Goal: Register for event/course

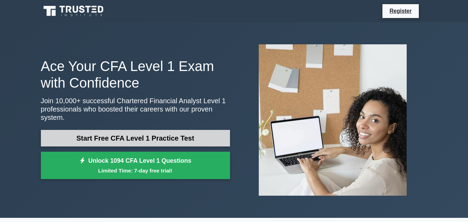
click at [191, 137] on link "Start Free CFA Level 1 Practice Test" at bounding box center [135, 138] width 189 height 17
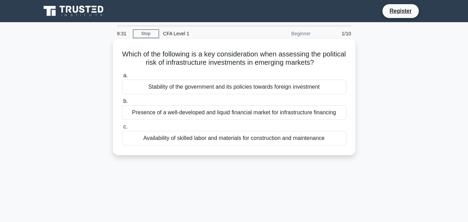
click at [260, 88] on div "Stability of the government and its policies towards foreign investment" at bounding box center [234, 87] width 225 height 15
click at [122, 78] on input "a. Stability of the government and its policies towards foreign investment" at bounding box center [122, 75] width 0 height 5
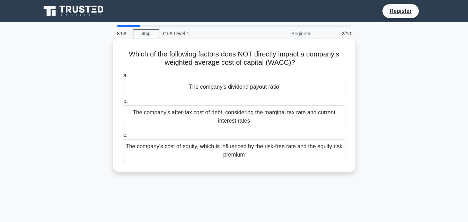
click at [236, 150] on div "The company's cost of equity, which is influenced by the risk-free rate and the…" at bounding box center [234, 150] width 225 height 23
click at [122, 138] on input "c. The company's cost of equity, which is influenced by the risk-free rate and …" at bounding box center [122, 135] width 0 height 5
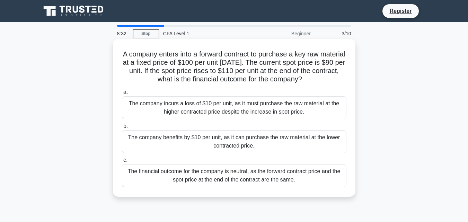
click at [224, 173] on div "The financial outcome for the company is neutral, as the forward contract price…" at bounding box center [234, 175] width 225 height 23
click at [122, 163] on input "c. The financial outcome for the company is neutral, as the forward contract pr…" at bounding box center [122, 160] width 0 height 5
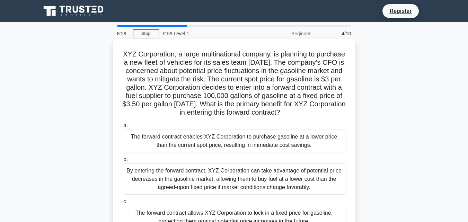
click at [234, 184] on div "By entering the forward contract, XYZ Corporation can take advantage of potenti…" at bounding box center [234, 179] width 225 height 31
click at [122, 162] on input "b. By entering the forward contract, XYZ Corporation can take advantage of pote…" at bounding box center [122, 159] width 0 height 5
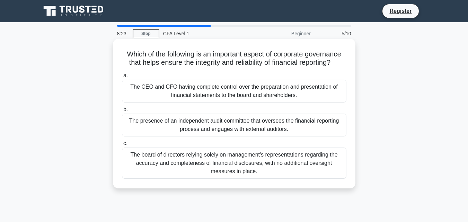
click at [219, 129] on div "The presence of an independent audit committee that oversees the financial repo…" at bounding box center [234, 125] width 225 height 23
click at [122, 112] on input "b. The presence of an independent audit committee that oversees the financial r…" at bounding box center [122, 109] width 0 height 5
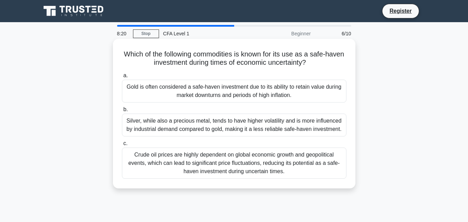
click at [211, 157] on div "Crude oil prices are highly dependent on global economic growth and geopolitica…" at bounding box center [234, 163] width 225 height 31
click at [122, 146] on input "c. Crude oil prices are highly dependent on global economic growth and geopolit…" at bounding box center [122, 143] width 0 height 5
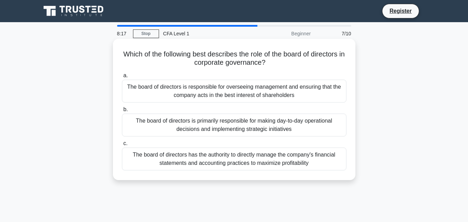
click at [228, 91] on div "The board of directors is responsible for overseeing management and ensuring th…" at bounding box center [234, 91] width 225 height 23
click at [122, 78] on input "a. The board of directors is responsible for overseeing management and ensuring…" at bounding box center [122, 75] width 0 height 5
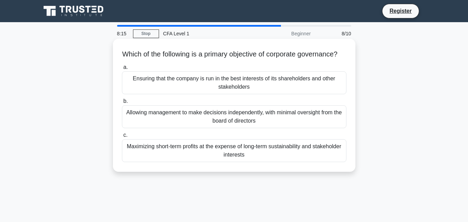
click at [231, 125] on div "Allowing management to make decisions independently, with minimal oversight fro…" at bounding box center [234, 116] width 225 height 23
click at [122, 104] on input "b. Allowing management to make decisions independently, with minimal oversight …" at bounding box center [122, 101] width 0 height 5
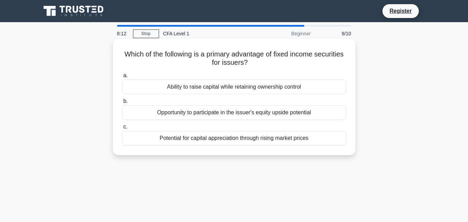
click at [228, 89] on div "Ability to raise capital while retaining ownership control" at bounding box center [234, 87] width 225 height 15
click at [122, 78] on input "a. Ability to raise capital while retaining ownership control" at bounding box center [122, 75] width 0 height 5
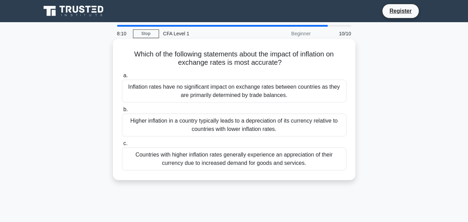
click at [226, 159] on div "Countries with higher inflation rates generally experience an appreciation of t…" at bounding box center [234, 159] width 225 height 23
click at [122, 146] on input "c. Countries with higher inflation rates generally experience an appreciation o…" at bounding box center [122, 143] width 0 height 5
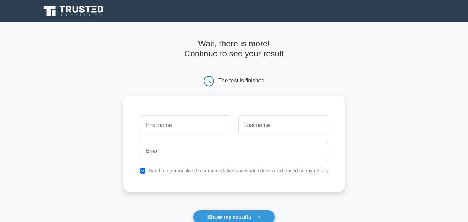
click at [182, 130] on input "text" at bounding box center [185, 125] width 90 height 20
type input "mherete"
click at [263, 121] on input "text" at bounding box center [283, 125] width 90 height 20
type input "tibebe"
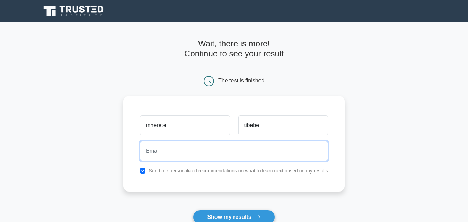
click at [191, 155] on input "email" at bounding box center [234, 151] width 188 height 20
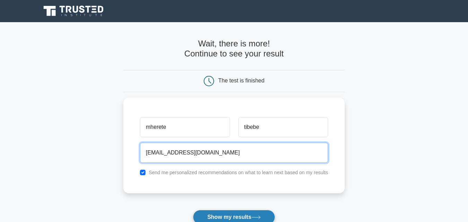
type input "mtgebrehan@gmail.com"
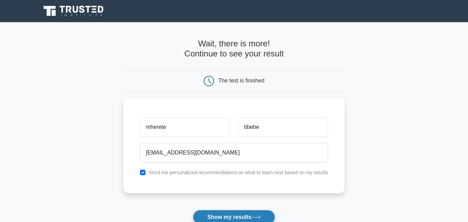
click at [238, 217] on button "Show my results" at bounding box center [234, 217] width 82 height 15
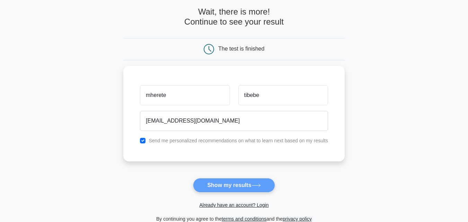
scroll to position [42, 0]
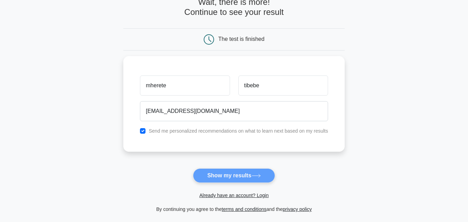
click at [261, 177] on form "Wait, there is more! Continue to see your result The test is finished mherete" at bounding box center [233, 105] width 221 height 216
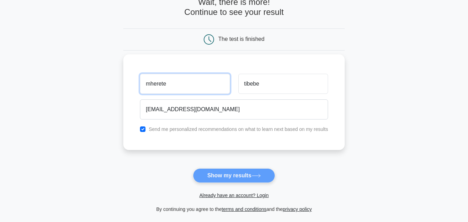
click at [152, 85] on input "mherete" at bounding box center [185, 84] width 90 height 20
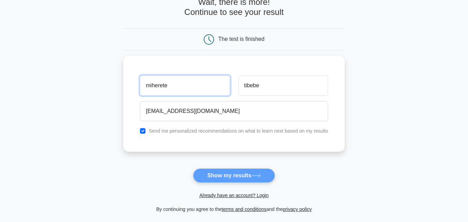
type input "miherete"
click at [239, 181] on form "Wait, there is more! Continue to see your result The test is finished miherete" at bounding box center [233, 105] width 221 height 216
click at [242, 175] on form "Wait, there is more! Continue to see your result The test is finished miherete" at bounding box center [233, 105] width 221 height 216
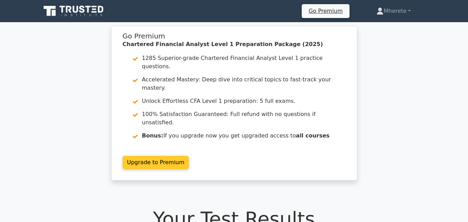
click at [153, 156] on link "Upgrade to Premium" at bounding box center [156, 162] width 67 height 13
